Goal: Obtain resource: Obtain resource

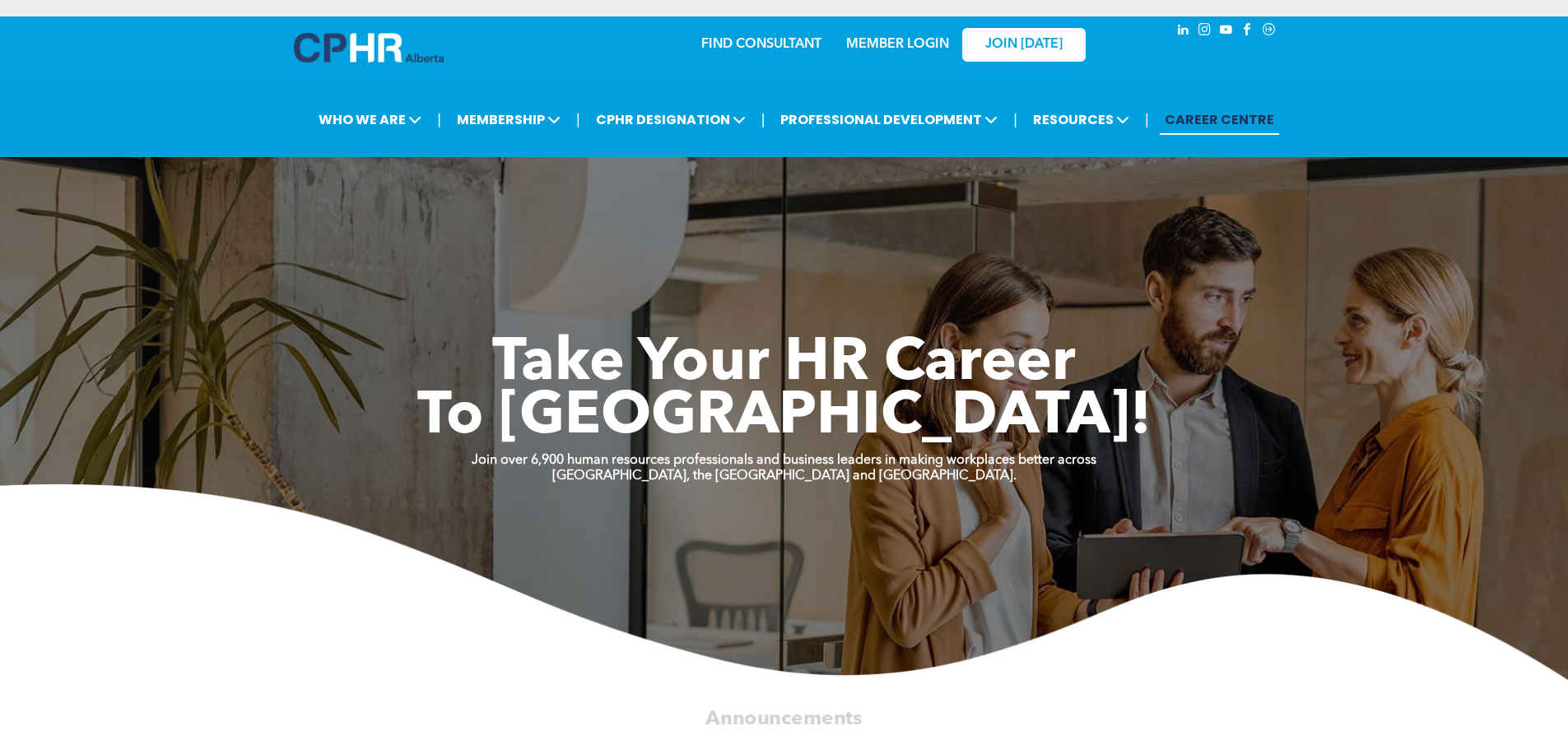
click at [889, 39] on link "MEMBER LOGIN" at bounding box center [897, 44] width 103 height 14
click at [888, 38] on link "MEMBER LOGIN" at bounding box center [897, 44] width 103 height 14
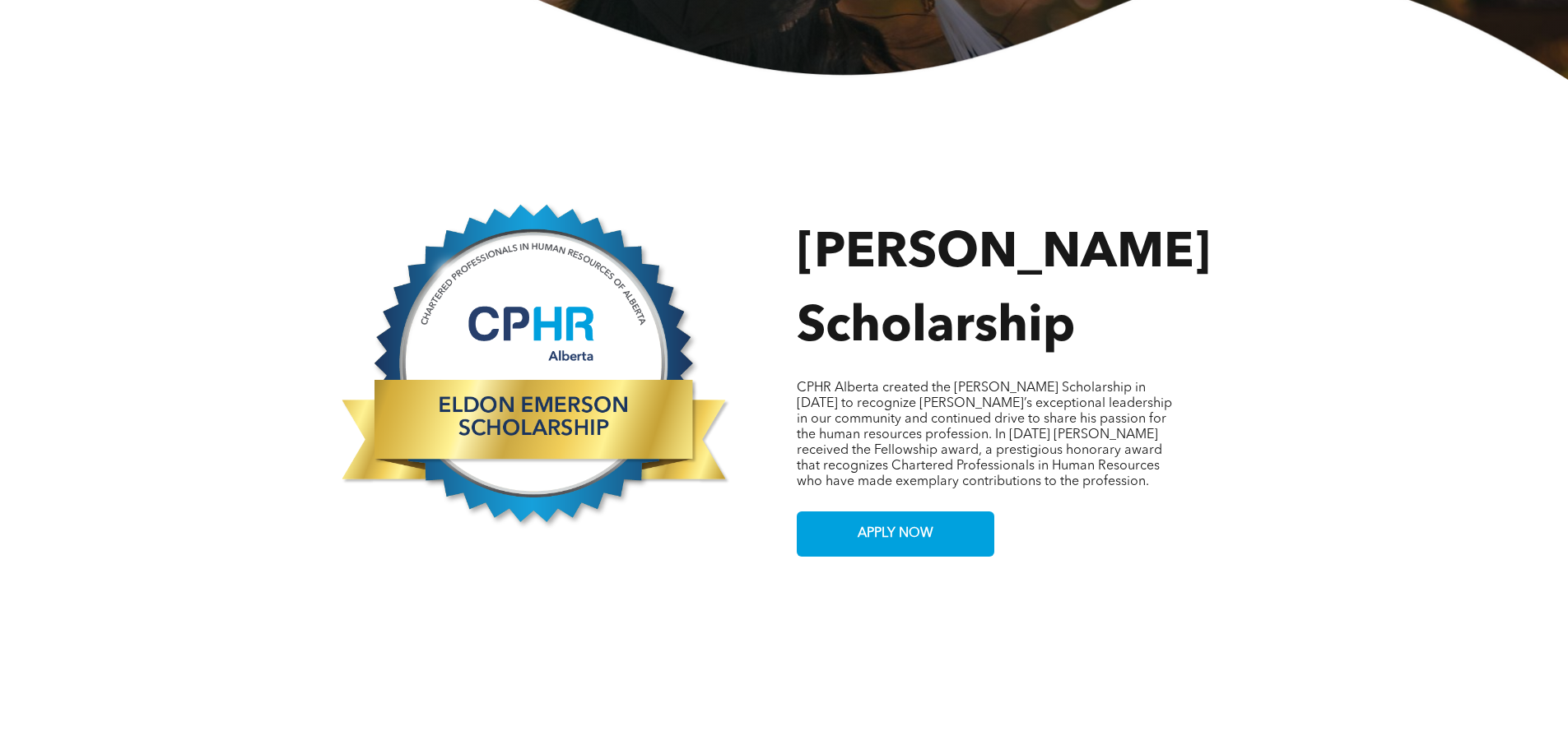
scroll to position [823, 0]
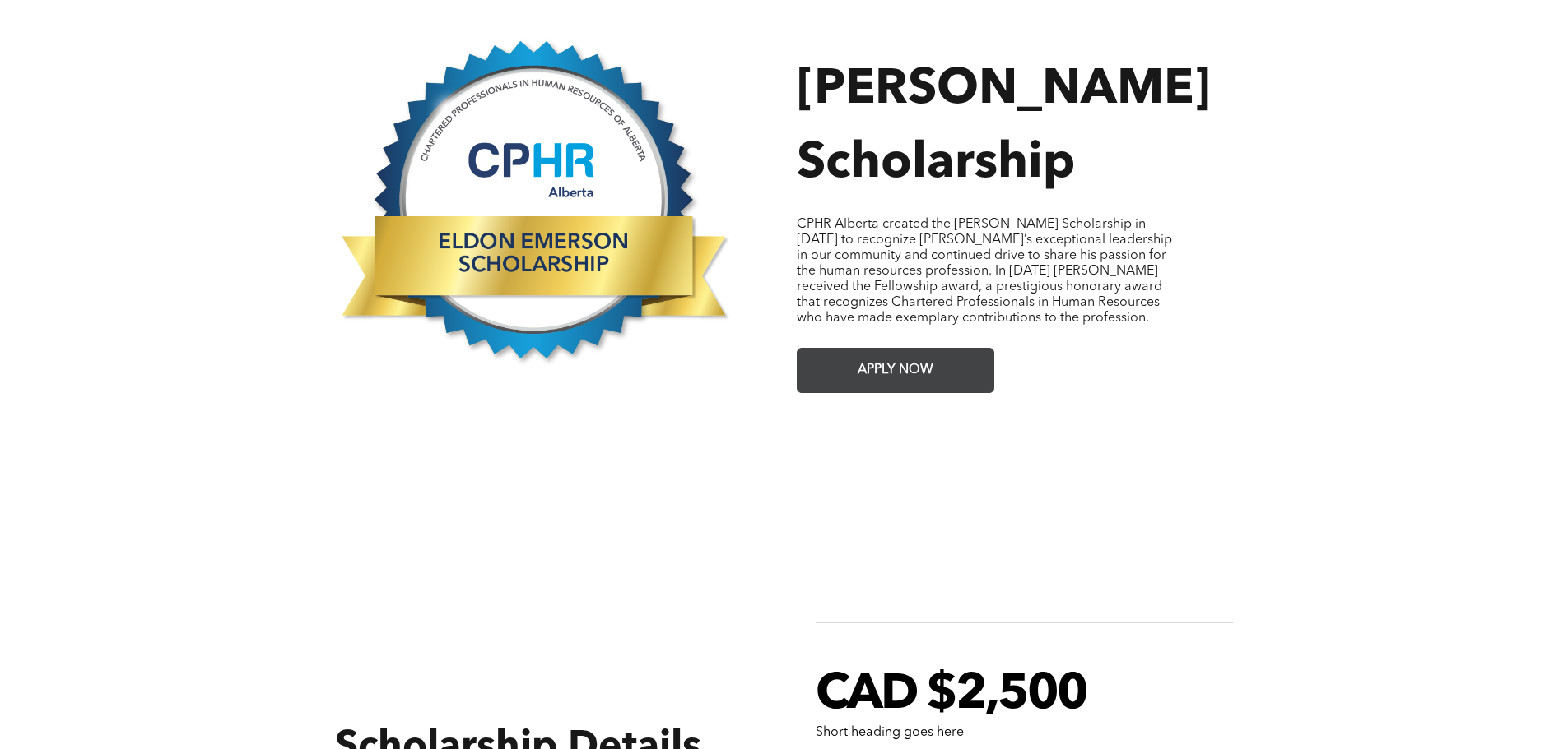
click at [879, 354] on span "APPLY NOW" at bounding box center [895, 370] width 87 height 32
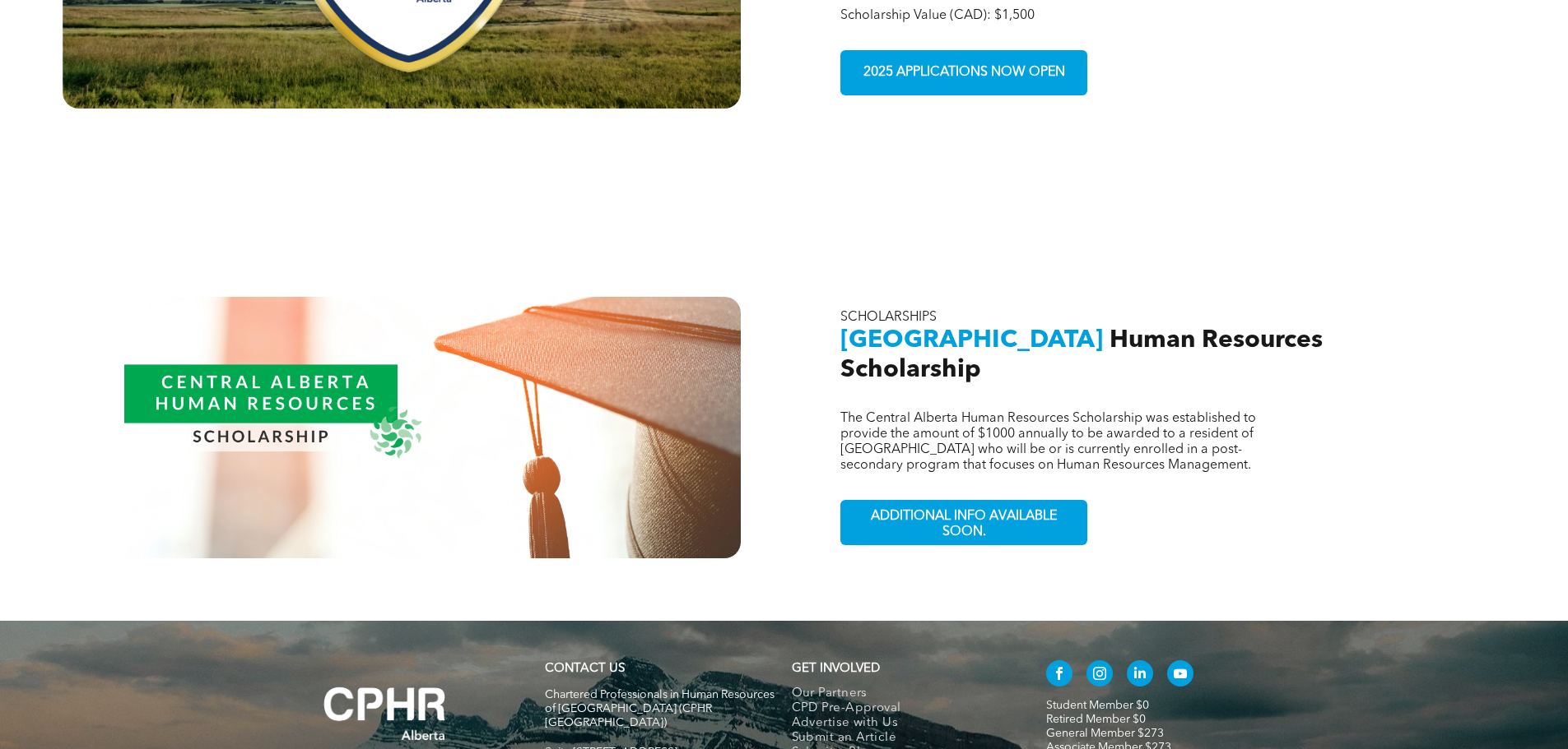
scroll to position [1481, 0]
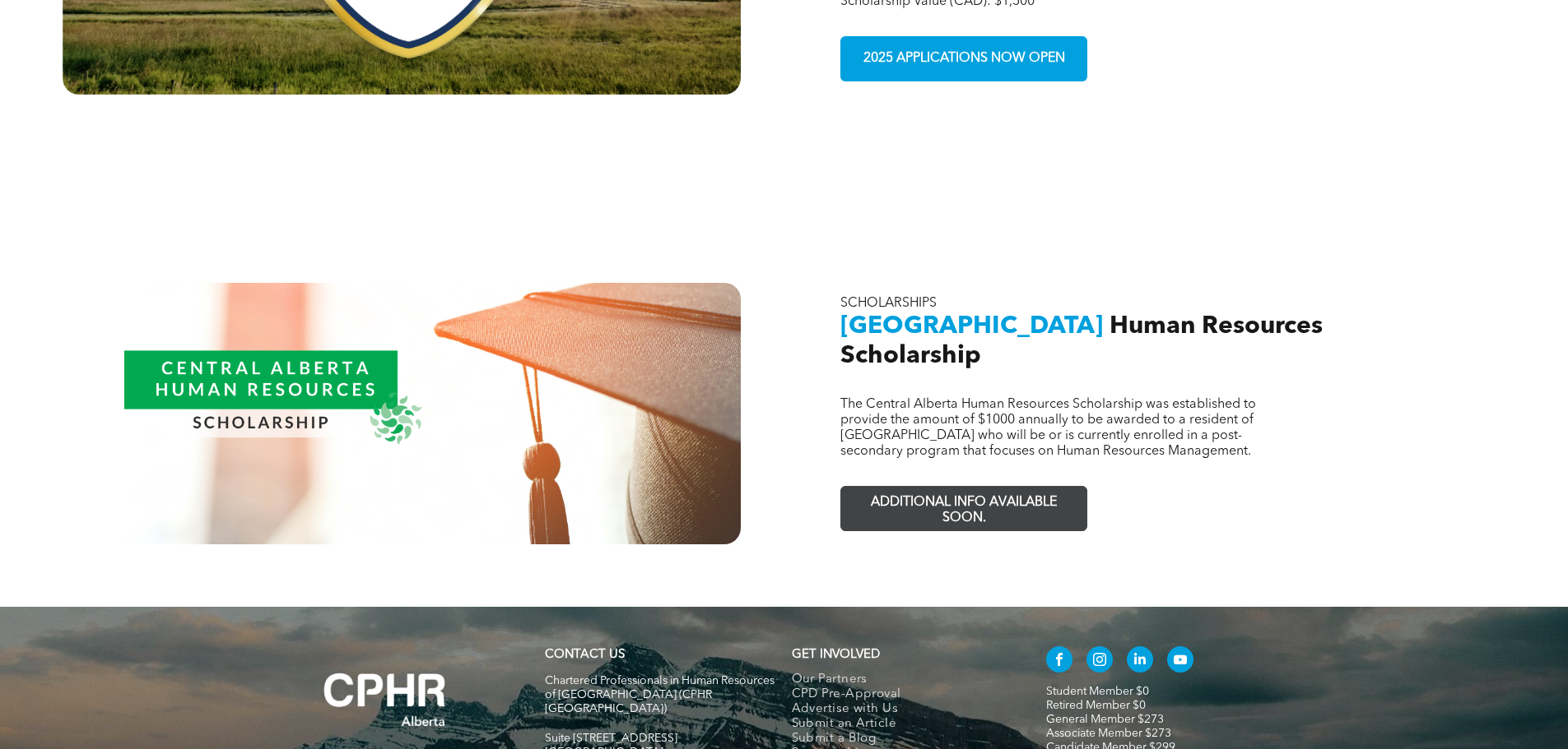
click at [1030, 487] on span "ADDITIONAL INFO AVAILABLE SOON." at bounding box center [964, 510] width 241 height 48
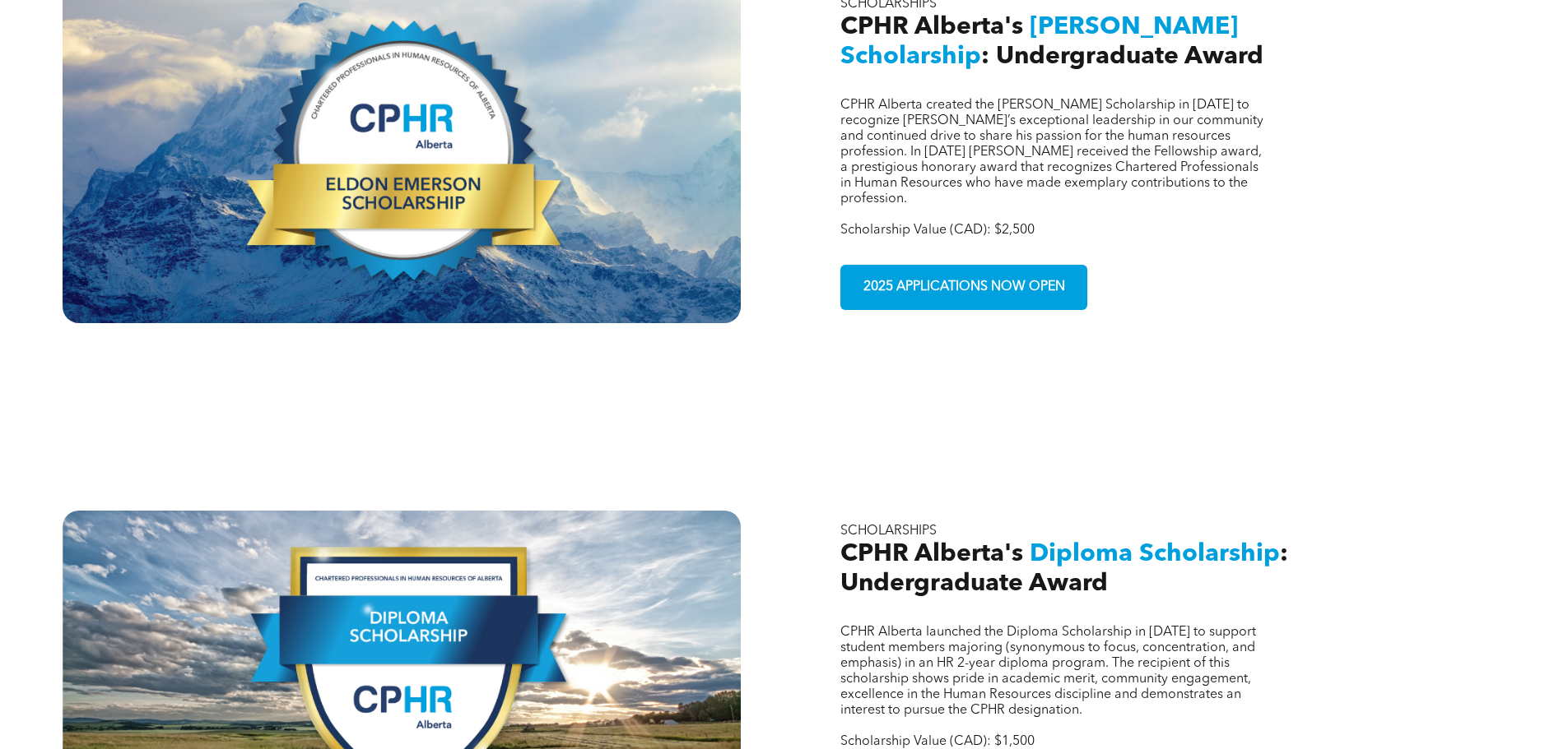
scroll to position [823, 0]
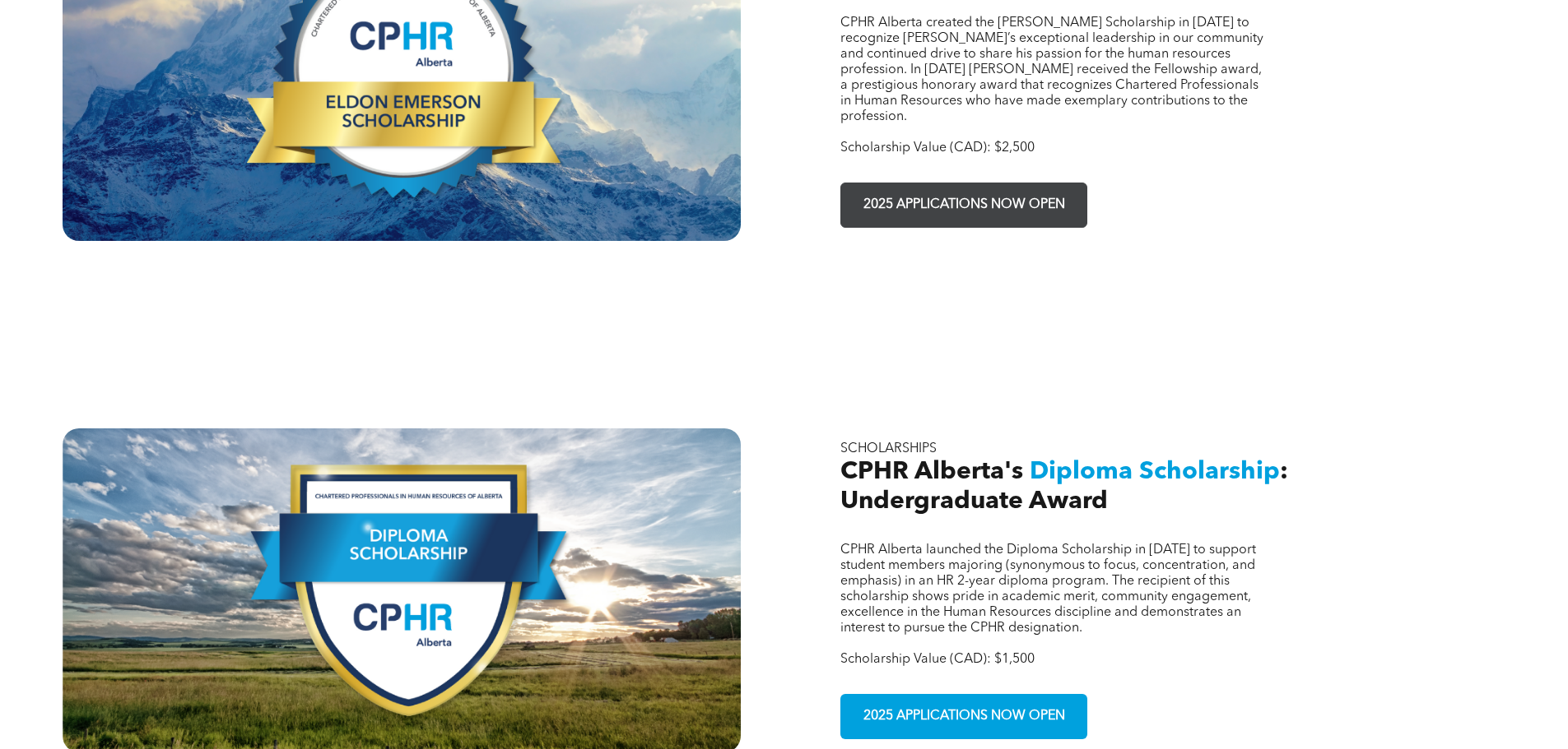
click at [933, 189] on span "2025 APPLICATIONS NOW OPEN" at bounding box center [964, 206] width 213 height 32
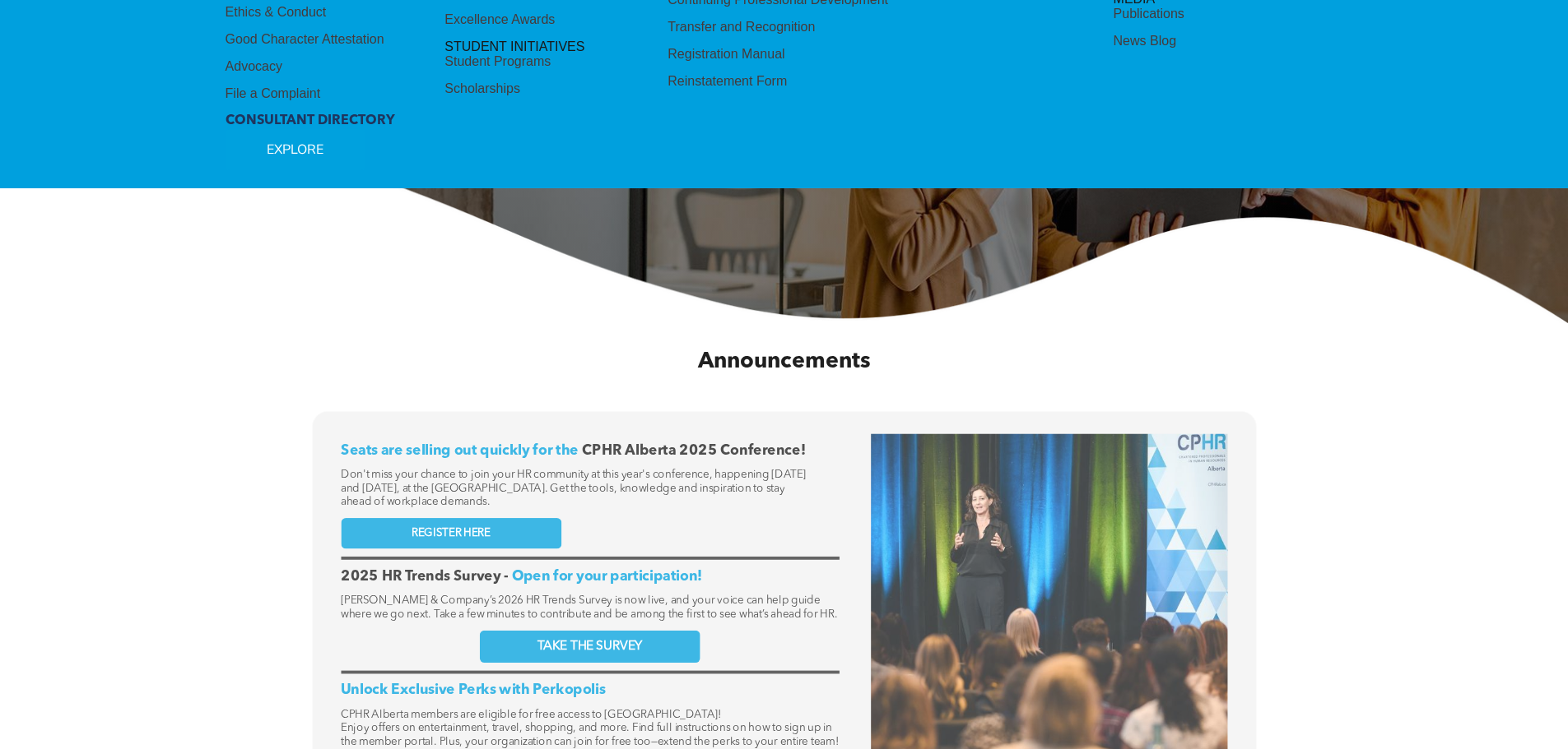
scroll to position [494, 0]
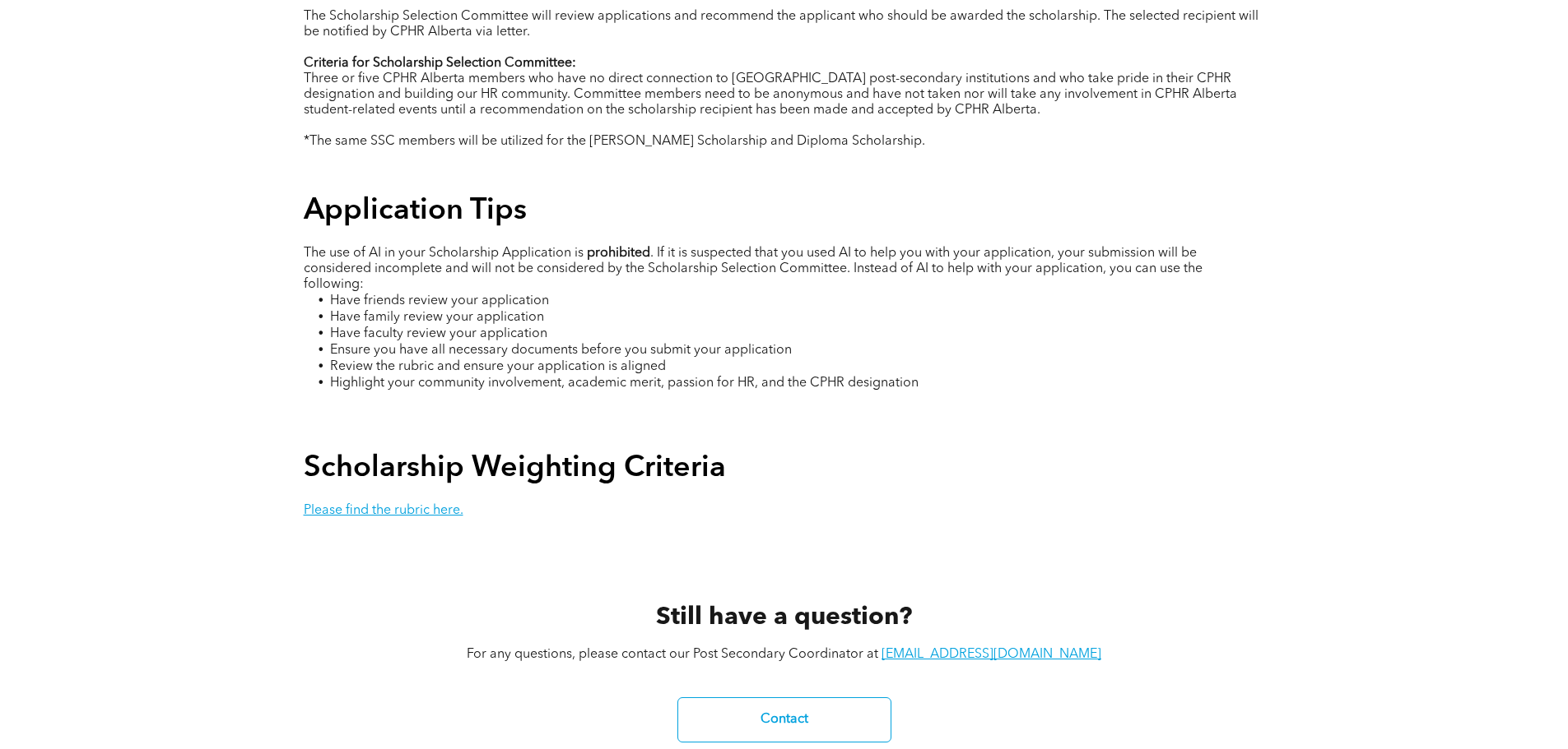
scroll to position [2962, 0]
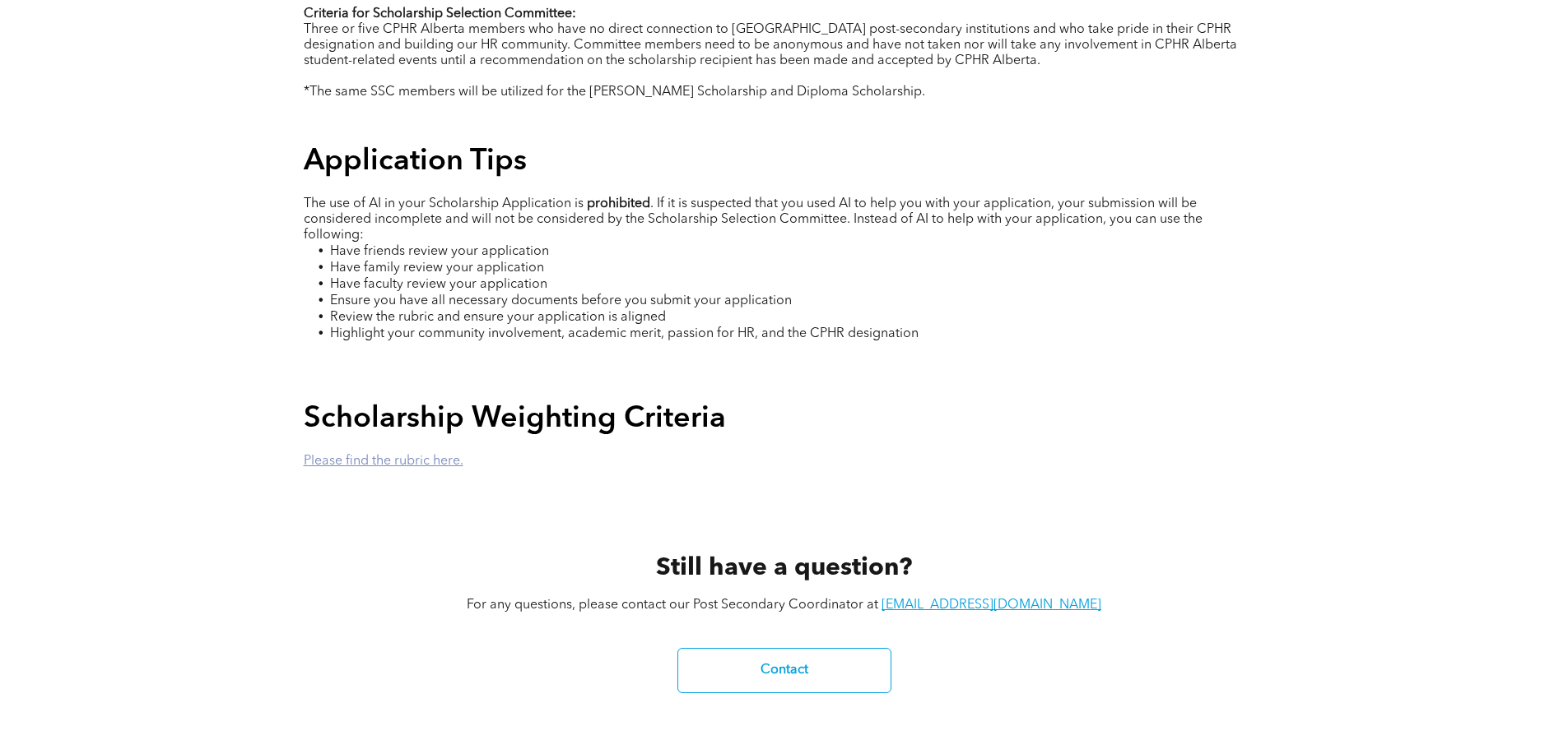
click at [363, 455] on link "Please find the rubric here." at bounding box center [383, 461] width 160 height 14
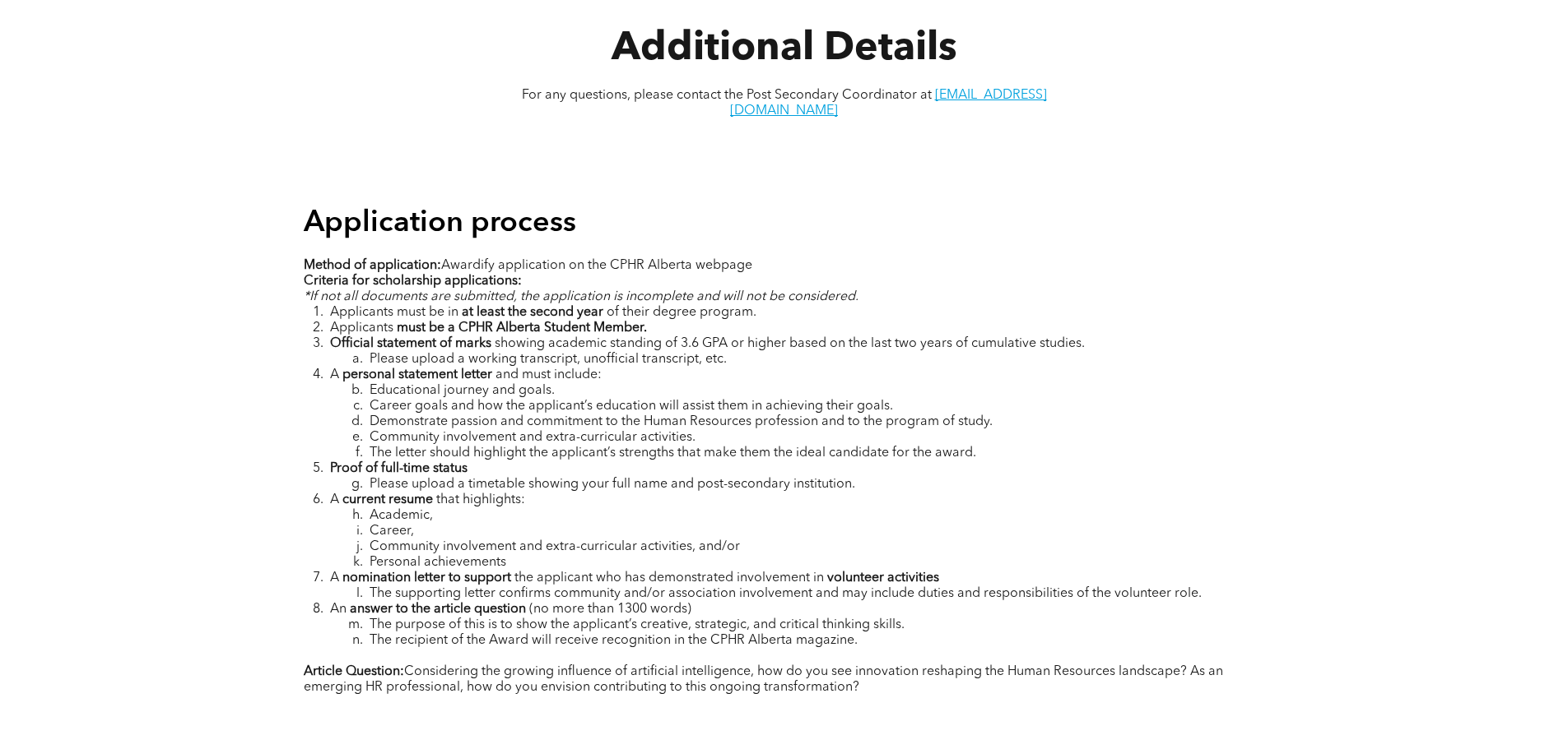
scroll to position [2139, 0]
